Goal: Communication & Community: Answer question/provide support

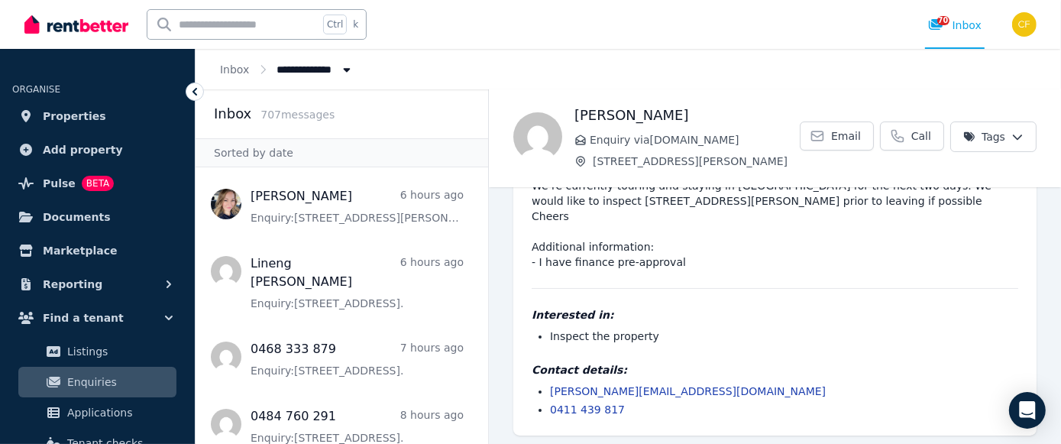
scroll to position [73, 0]
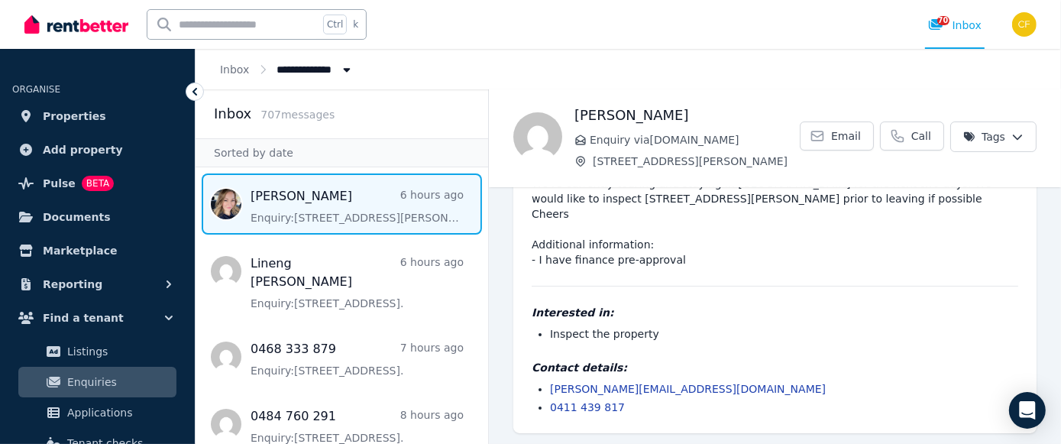
click at [333, 202] on span "Message list" at bounding box center [342, 203] width 293 height 61
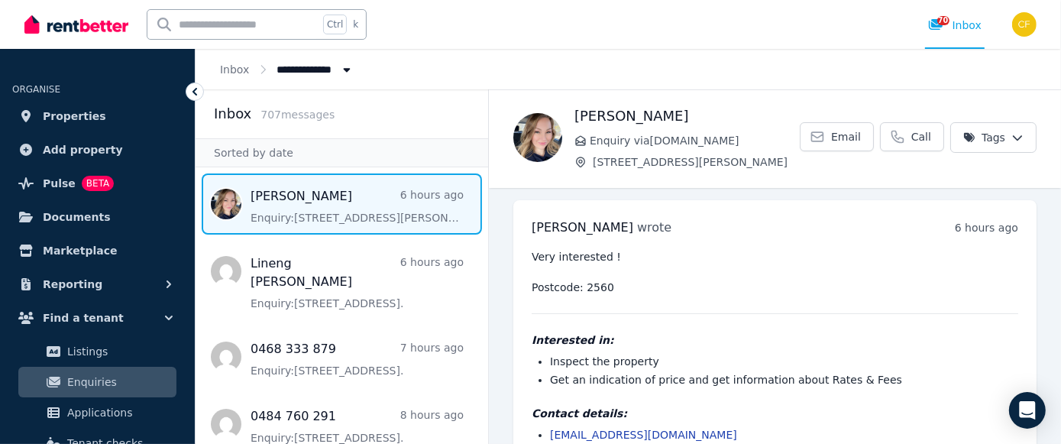
scroll to position [46, 0]
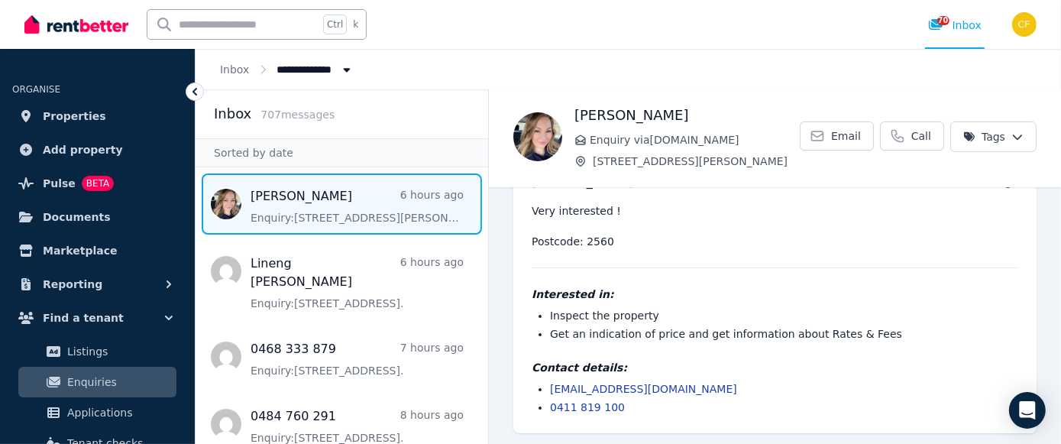
click at [578, 389] on link "[EMAIL_ADDRESS][DOMAIN_NAME]" at bounding box center [643, 389] width 187 height 12
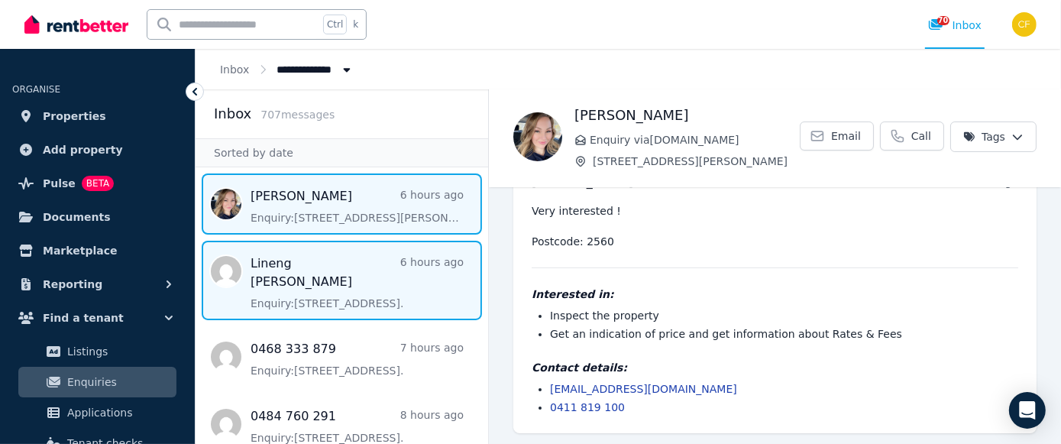
click at [293, 270] on span "Message list" at bounding box center [342, 280] width 293 height 79
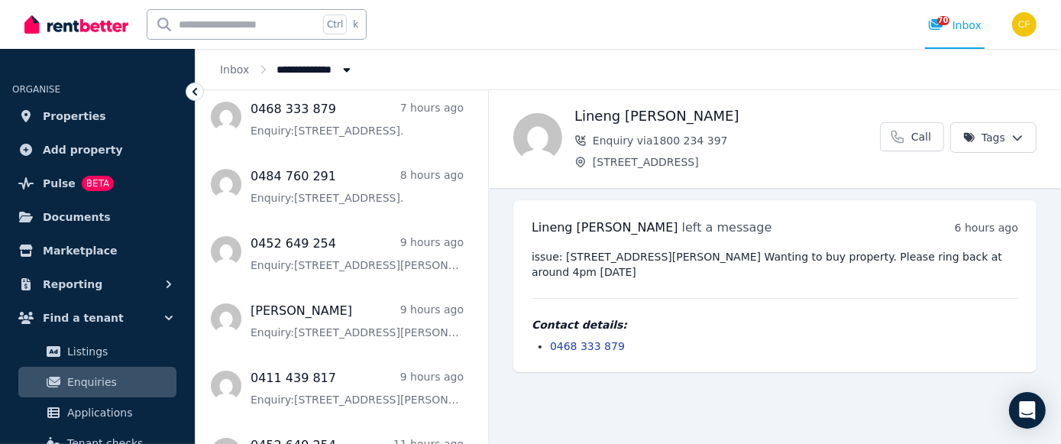
scroll to position [243, 0]
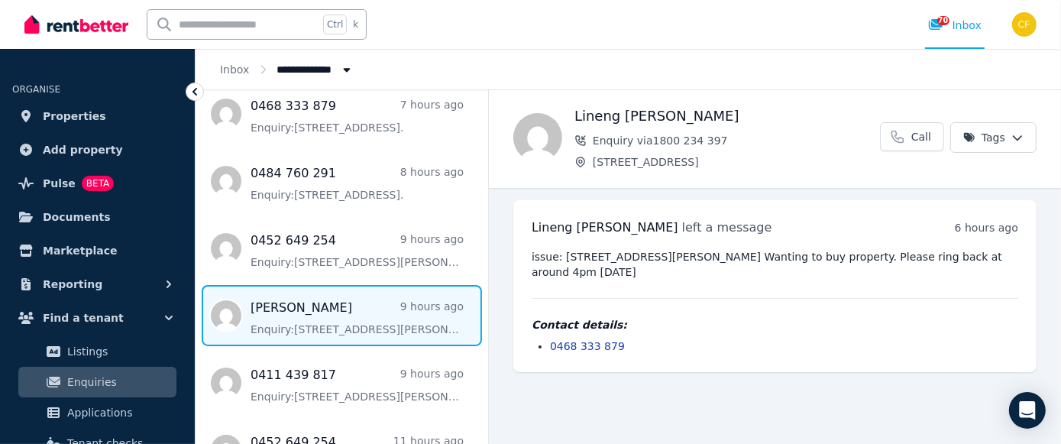
click at [251, 309] on span "Message list" at bounding box center [342, 315] width 293 height 61
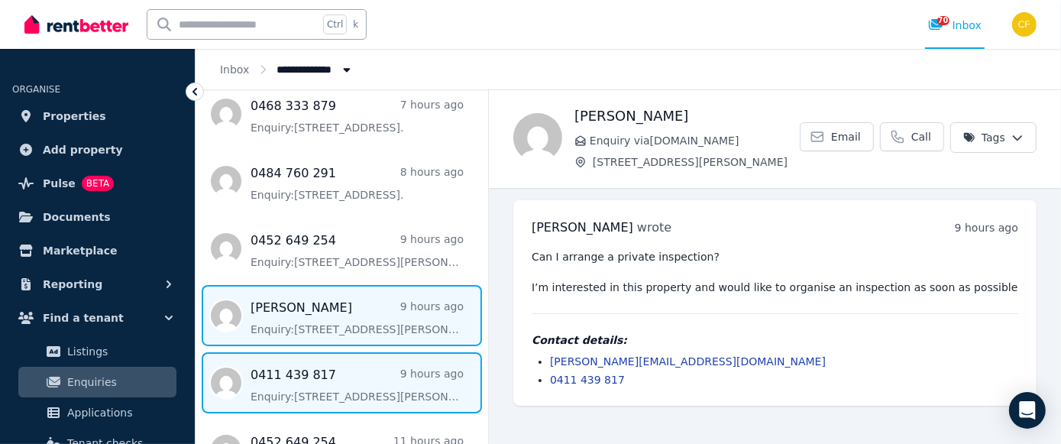
click at [420, 353] on span "Message list" at bounding box center [342, 382] width 293 height 61
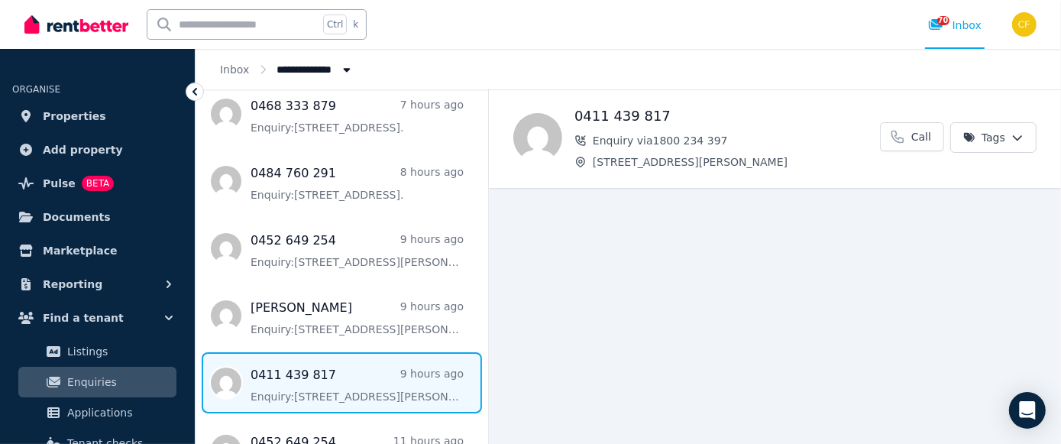
click at [286, 372] on span "Message list" at bounding box center [342, 382] width 293 height 61
